Goal: Transaction & Acquisition: Book appointment/travel/reservation

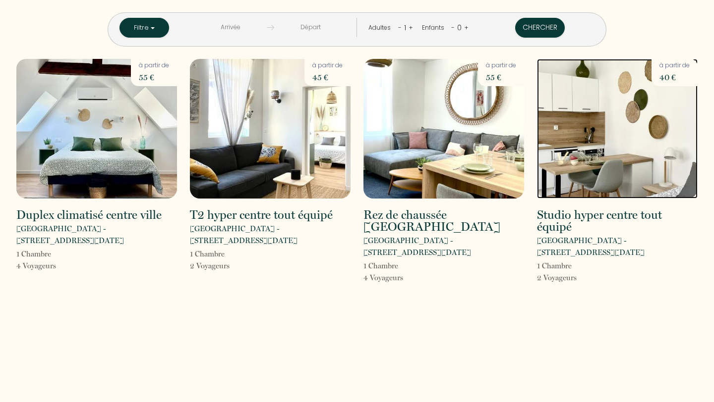
click at [585, 164] on img at bounding box center [617, 129] width 161 height 140
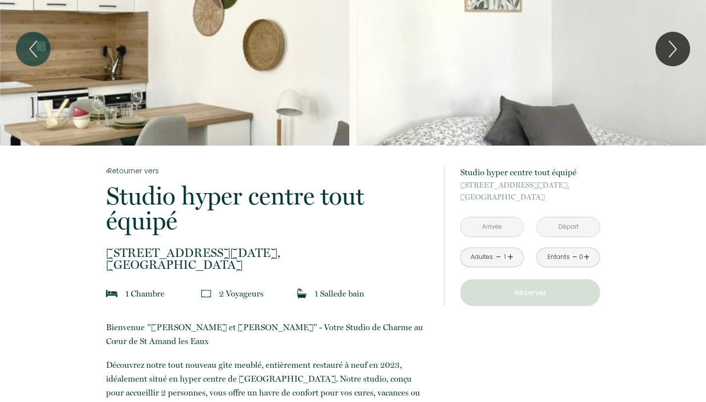
scroll to position [53, 0]
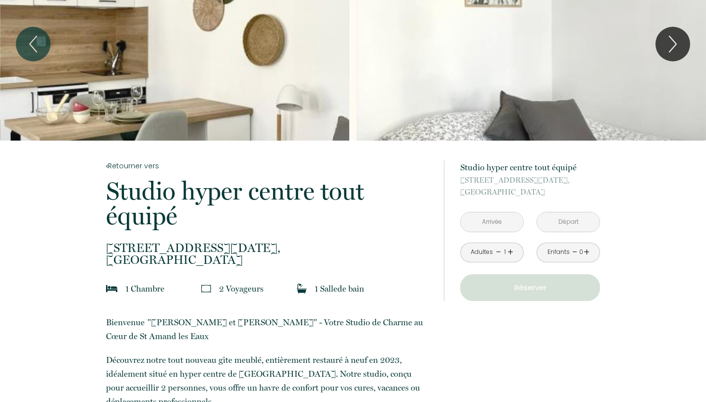
click at [493, 211] on div "à partir de 40 € Studio hyper centre tout équipé [STREET_ADDRESS][DATE] < [DATE…" at bounding box center [530, 231] width 140 height 141
click at [493, 218] on input "text" at bounding box center [492, 222] width 62 height 19
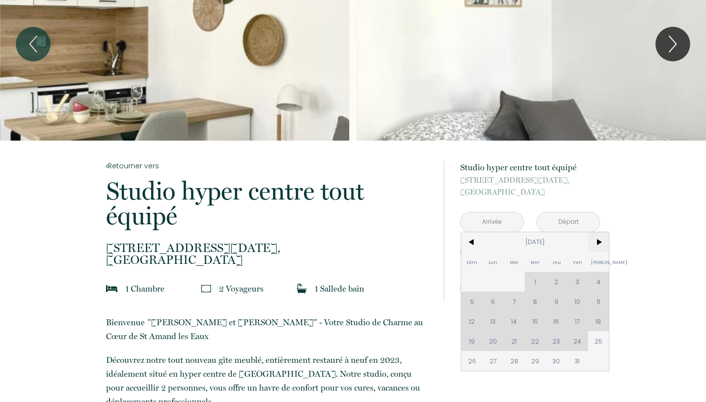
click at [600, 240] on span ">" at bounding box center [598, 242] width 21 height 20
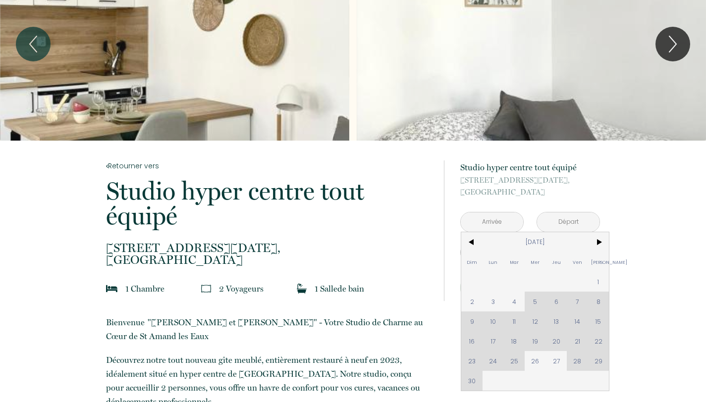
click at [603, 300] on div "Dim Lun Mar Mer Jeu Ven Sam 1 2 3 4 5 6 7 8 9 10 11 12 13 14 15 16 17 18 19 20 …" at bounding box center [535, 311] width 148 height 159
click at [597, 297] on div "Dim Lun Mar Mer Jeu Ven Sam 1 2 3 4 5 6 7 8 9 10 11 12 13 14 15 16 17 18 19 20 …" at bounding box center [535, 311] width 148 height 159
click at [603, 245] on span ">" at bounding box center [598, 242] width 21 height 20
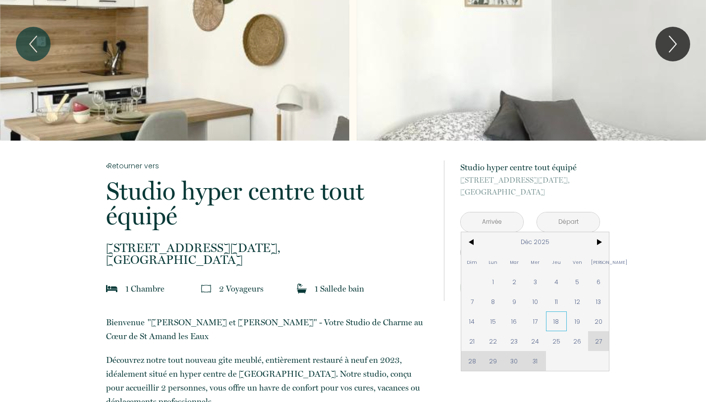
click at [558, 322] on span "18" at bounding box center [556, 322] width 21 height 20
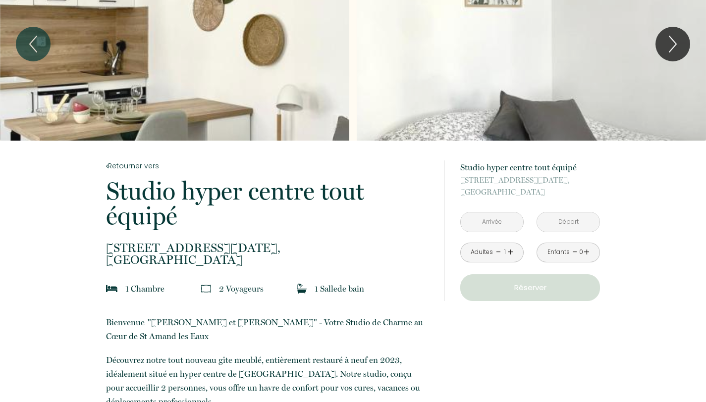
type input "[DATE]"
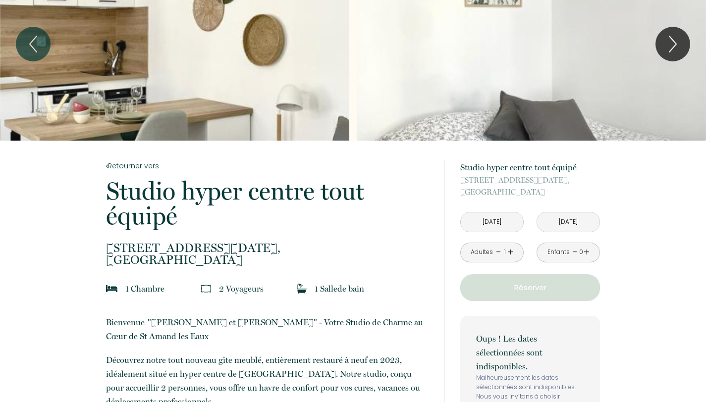
drag, startPoint x: 553, startPoint y: 321, endPoint x: 494, endPoint y: 225, distance: 112.9
click at [553, 321] on div "Oups ! Les dates sélectionnées sont indisponibles. Malheureusement les dates sé…" at bounding box center [530, 376] width 140 height 120
click at [494, 229] on input "[DATE]" at bounding box center [492, 222] width 62 height 19
click at [494, 225] on input "[DATE]" at bounding box center [492, 222] width 62 height 19
click at [494, 221] on input "[DATE]" at bounding box center [492, 222] width 62 height 19
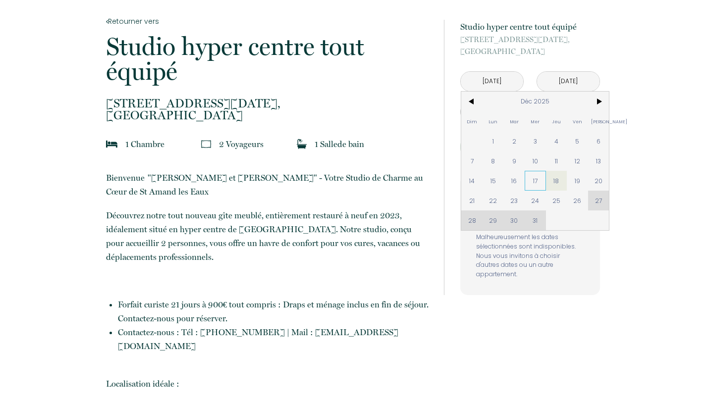
scroll to position [195, 0]
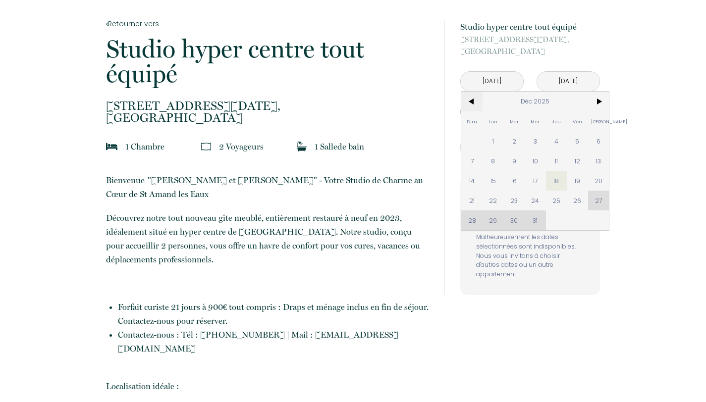
click at [472, 98] on span "<" at bounding box center [471, 102] width 21 height 20
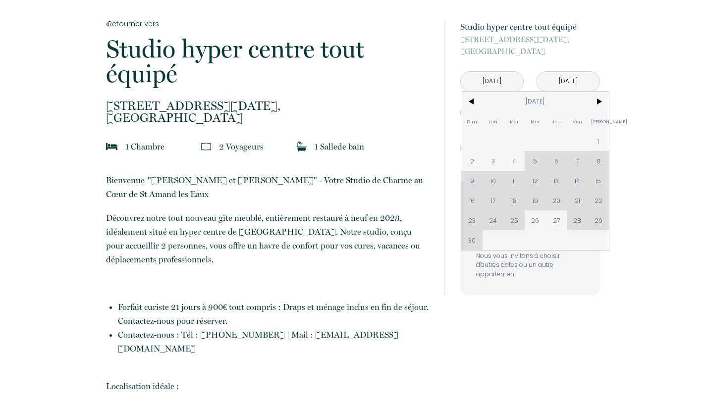
click at [576, 164] on div "Dim Lun Mar Mer Jeu Ven Sam 1 2 3 4 5 6 7 8 9 10 11 12 13 14 15 16 17 18 19 20 …" at bounding box center [535, 171] width 148 height 159
click at [577, 162] on div "Dim Lun Mar Mer Jeu Ven Sam 1 2 3 4 5 6 7 8 9 10 11 12 13 14 15 16 17 18 19 20 …" at bounding box center [535, 171] width 148 height 159
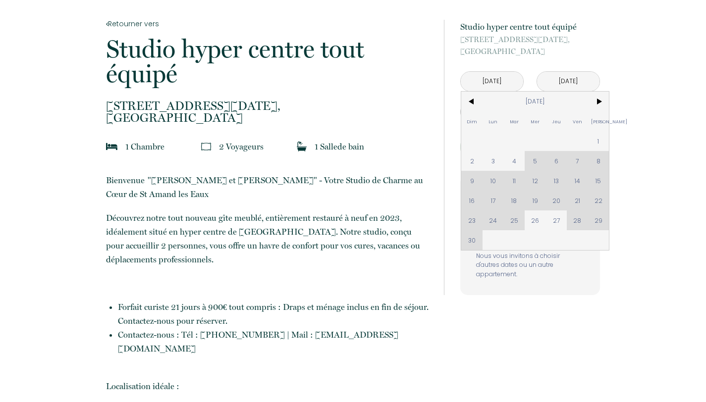
click at [577, 162] on div "Dim Lun Mar Mer Jeu Ven Sam 1 2 3 4 5 6 7 8 9 10 11 12 13 14 15 16 17 18 19 20 …" at bounding box center [535, 171] width 148 height 159
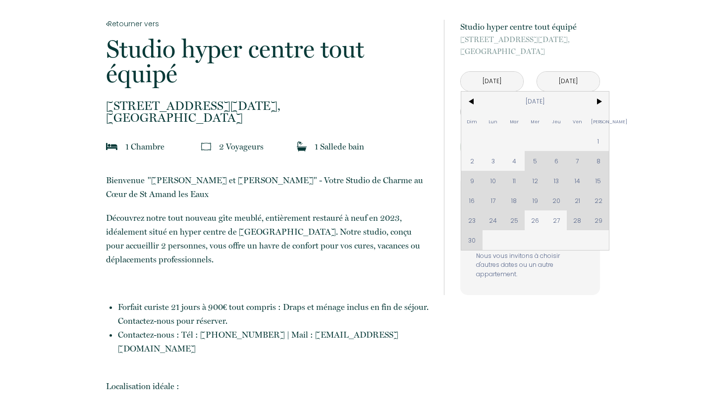
drag, startPoint x: 540, startPoint y: 223, endPoint x: 557, endPoint y: 222, distance: 16.9
click at [540, 223] on span "26" at bounding box center [535, 221] width 21 height 20
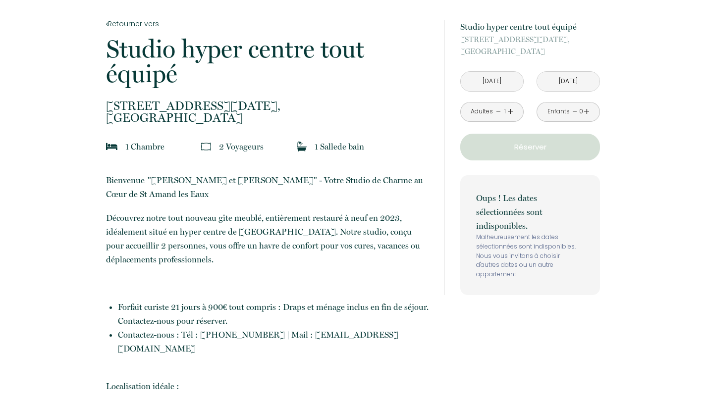
type input "[DATE]"
click at [551, 82] on input "[DATE]" at bounding box center [568, 81] width 62 height 19
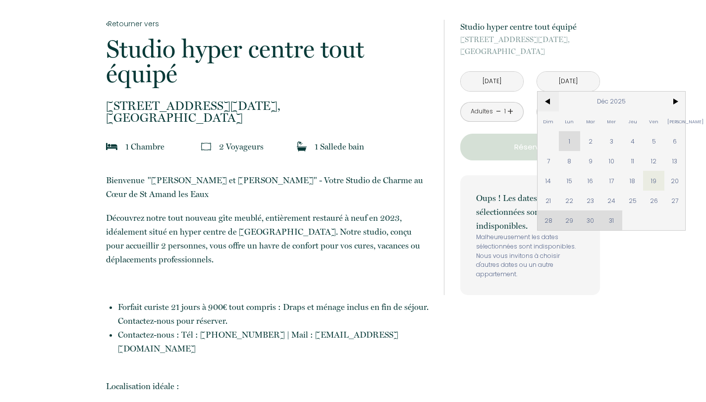
click at [552, 104] on span "<" at bounding box center [548, 102] width 21 height 20
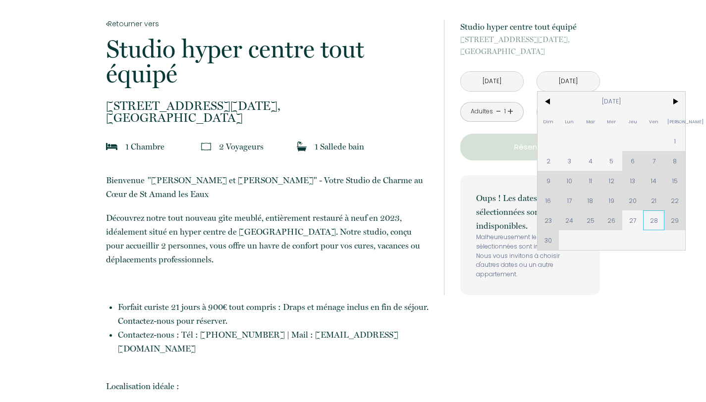
click at [653, 218] on span "28" at bounding box center [653, 221] width 21 height 20
type input "[DATE]"
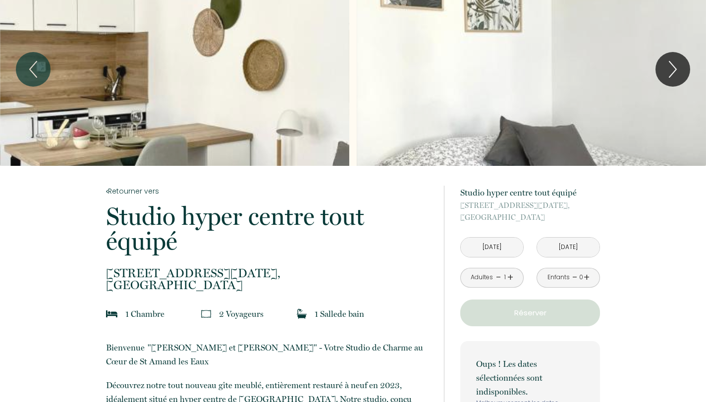
scroll to position [0, 0]
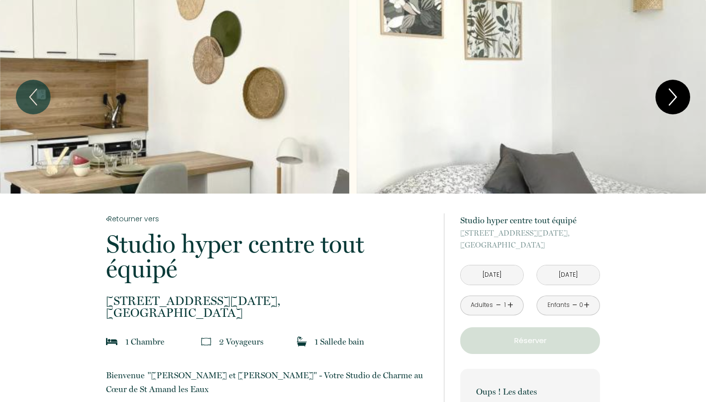
click at [682, 92] on icon "Next" at bounding box center [672, 97] width 21 height 30
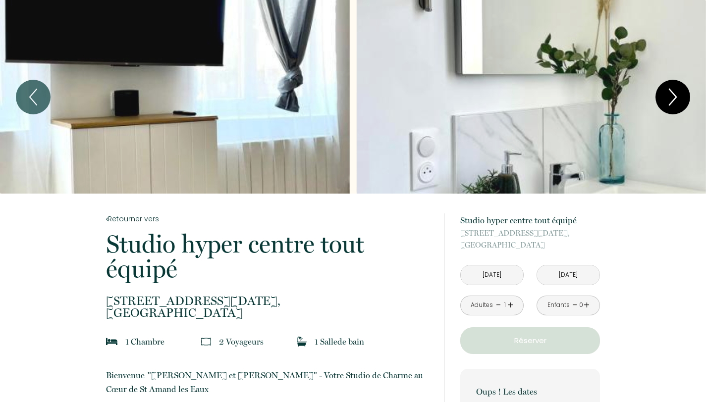
click at [674, 105] on icon "Next" at bounding box center [672, 97] width 21 height 30
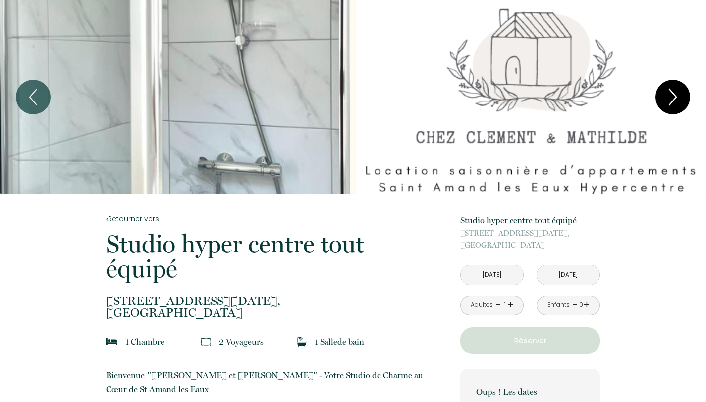
click at [674, 105] on icon "Next" at bounding box center [672, 97] width 21 height 30
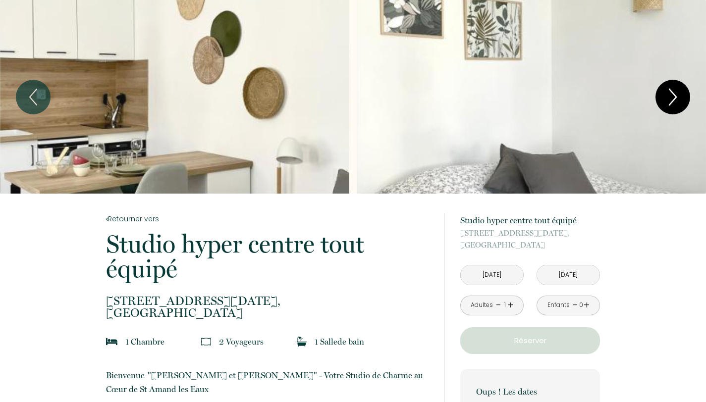
click at [674, 105] on icon "Next" at bounding box center [672, 97] width 21 height 30
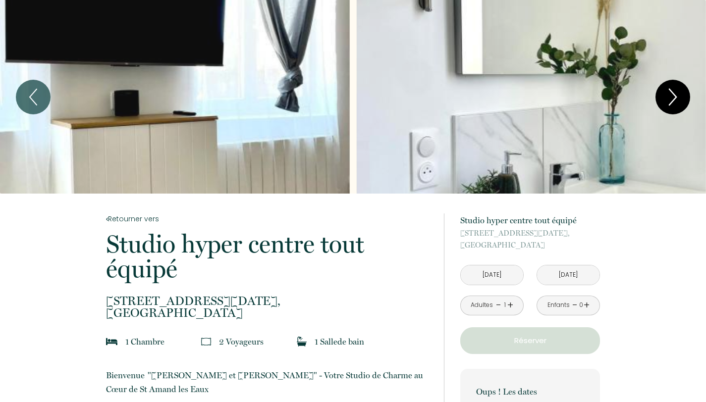
click at [674, 105] on icon "Next" at bounding box center [672, 97] width 21 height 30
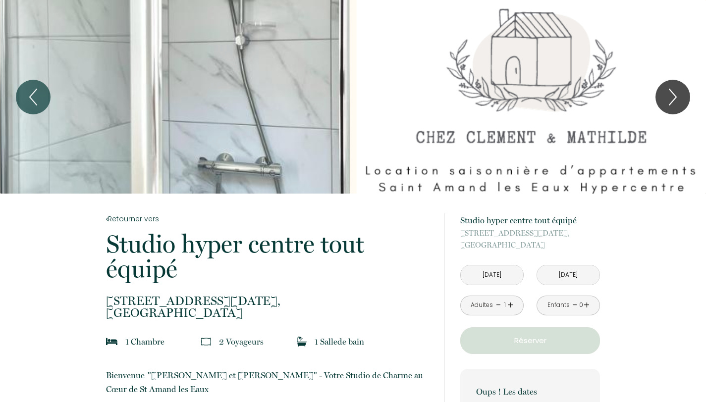
drag, startPoint x: 230, startPoint y: 316, endPoint x: 159, endPoint y: 315, distance: 70.9
click at [159, 315] on p "[STREET_ADDRESS][DATE]" at bounding box center [268, 307] width 325 height 24
click at [227, 313] on p "[STREET_ADDRESS][DATE]" at bounding box center [268, 307] width 325 height 24
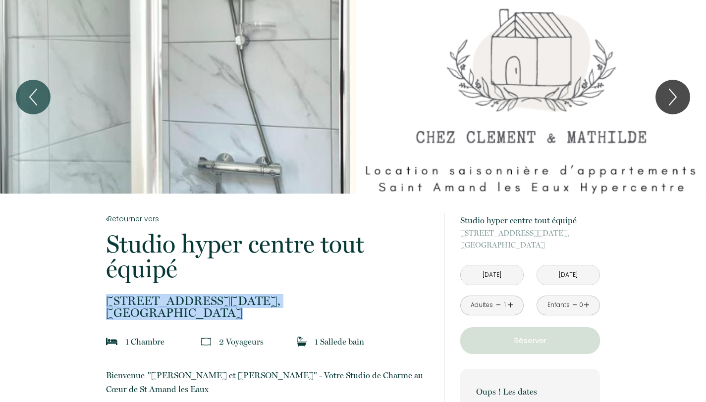
drag, startPoint x: 227, startPoint y: 313, endPoint x: 101, endPoint y: 297, distance: 126.9
